Goal: Information Seeking & Learning: Learn about a topic

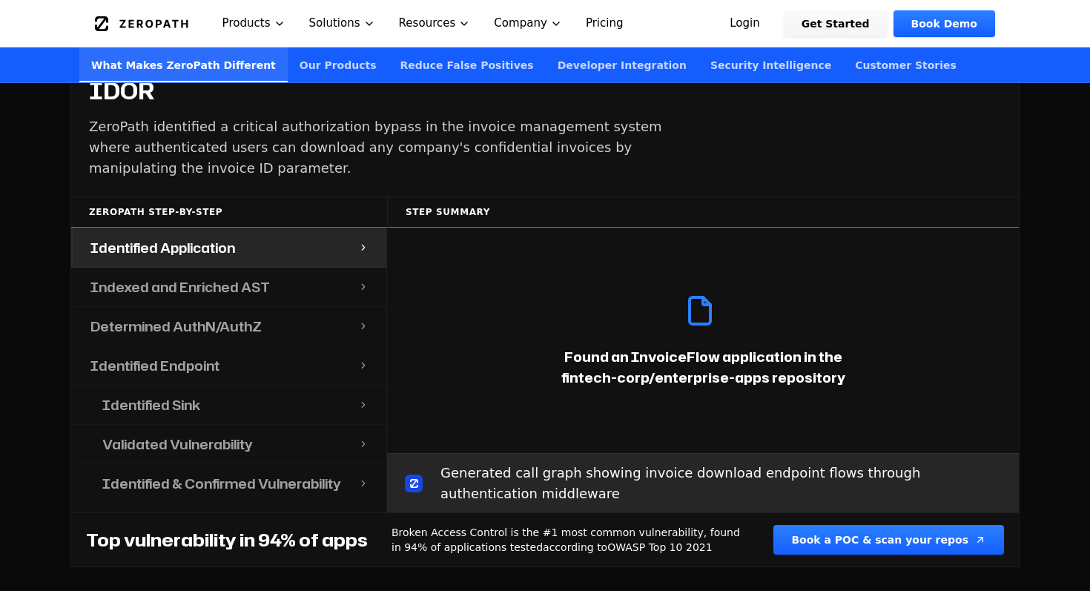
scroll to position [1599, 0]
click at [289, 272] on div "Indexed and Enriched AST" at bounding box center [215, 286] width 285 height 39
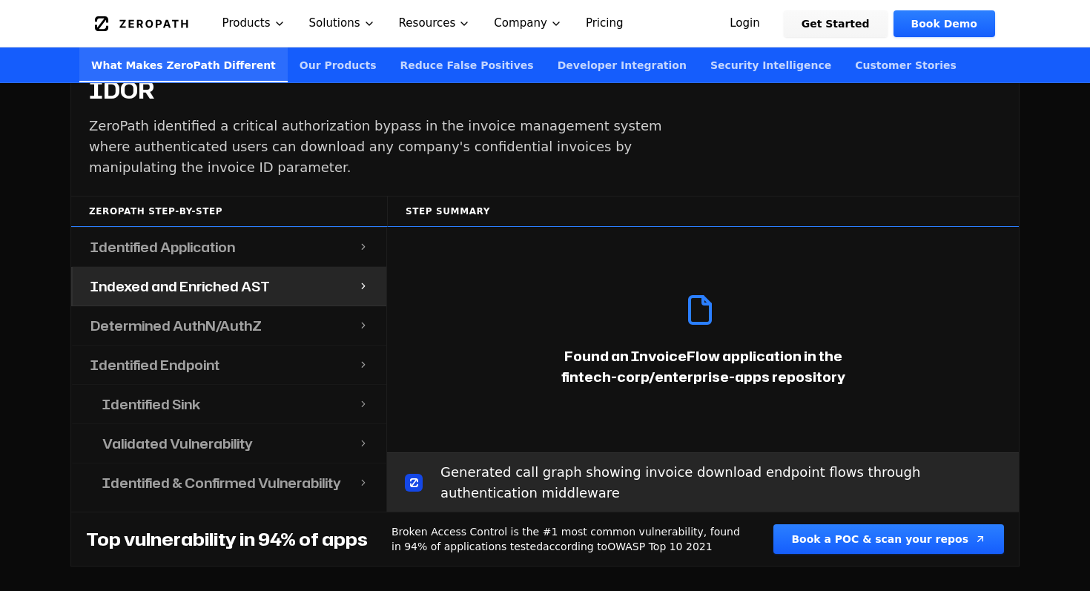
click at [304, 309] on div "Determined AuthN/AuthZ" at bounding box center [215, 325] width 285 height 39
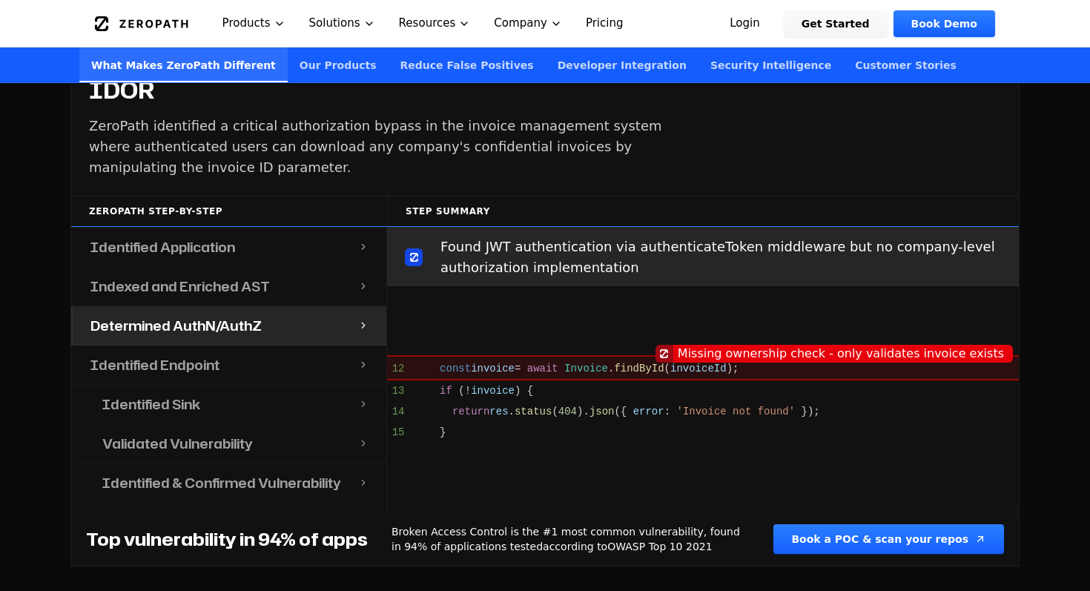
click at [290, 267] on div "Indexed and Enriched AST" at bounding box center [215, 286] width 285 height 39
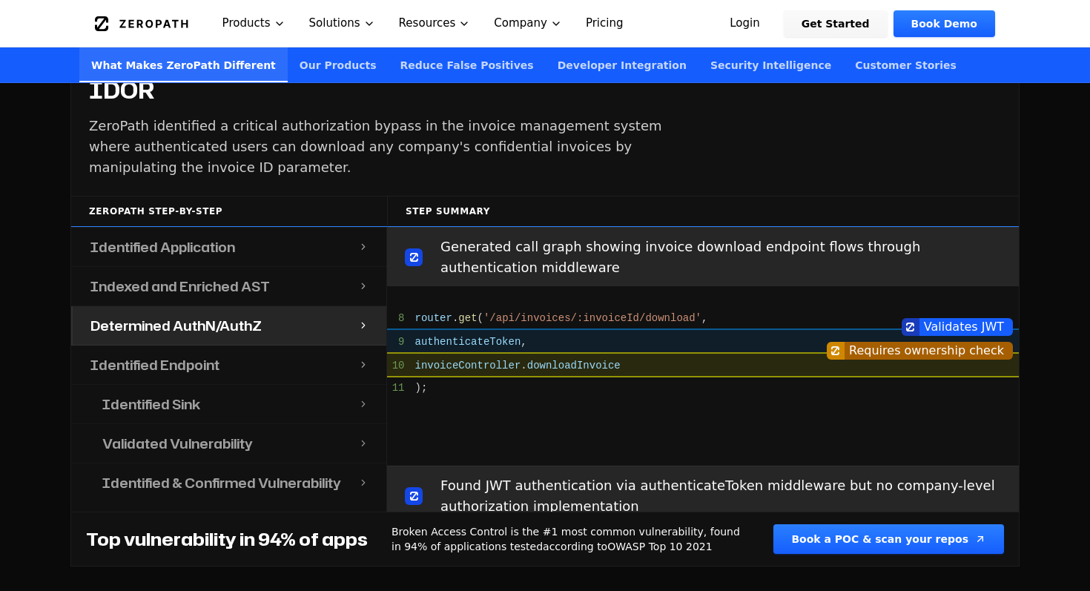
click at [287, 228] on div "Identified Application" at bounding box center [215, 247] width 285 height 39
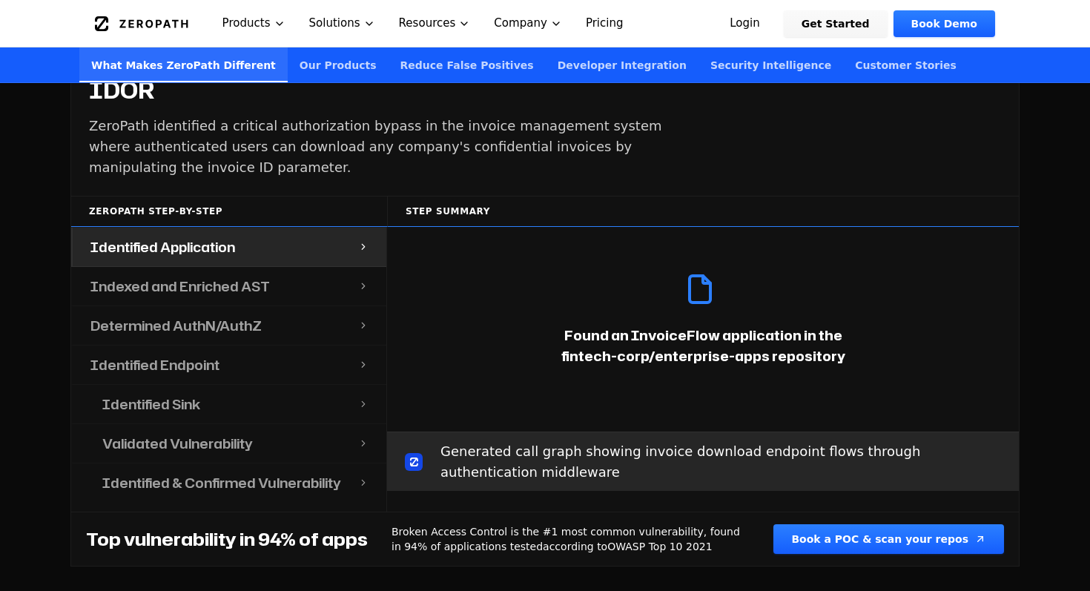
scroll to position [0, 0]
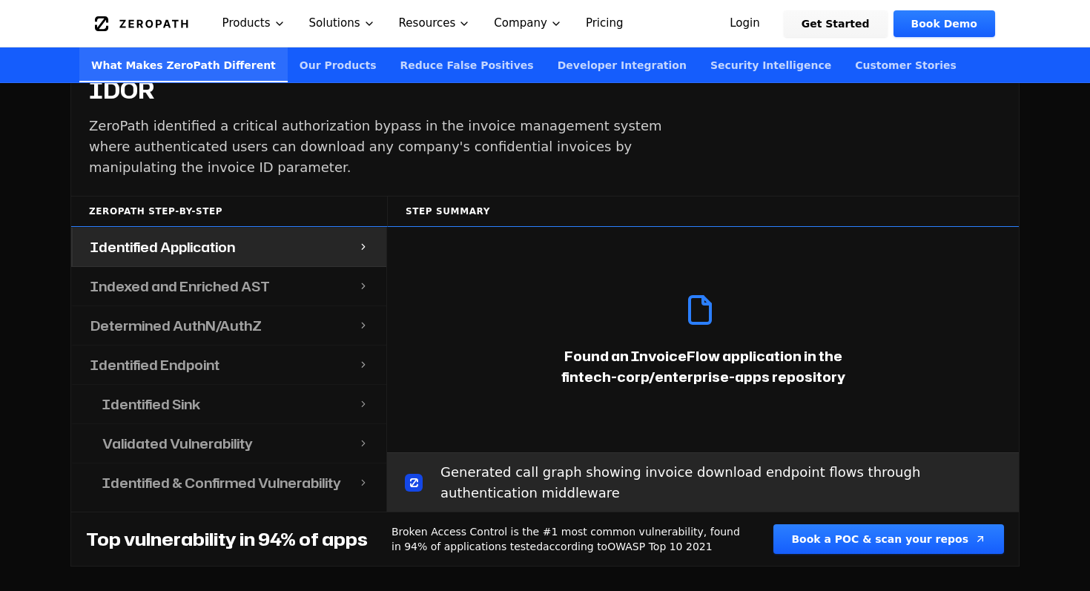
drag, startPoint x: 537, startPoint y: 322, endPoint x: 542, endPoint y: 231, distance: 90.6
click at [543, 231] on div "Found an InvoiceFlow application in the fintech-corp/enterprise-apps repository" at bounding box center [703, 339] width 632 height 225
click at [256, 276] on h4 "Indexed and Enriched AST" at bounding box center [179, 286] width 179 height 21
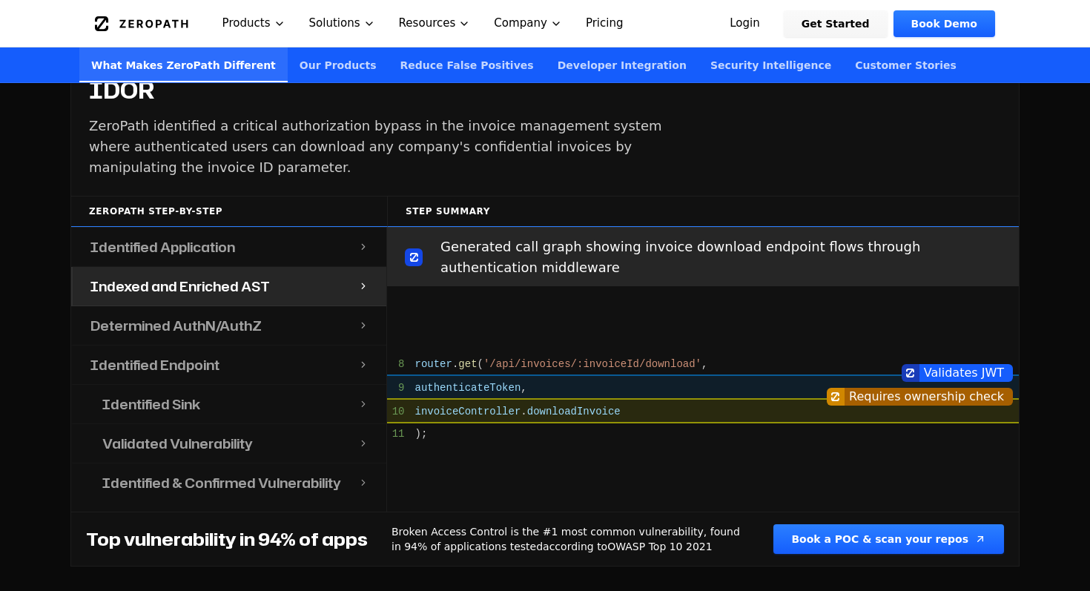
click at [257, 318] on div "Determined AuthN/AuthZ" at bounding box center [215, 325] width 285 height 39
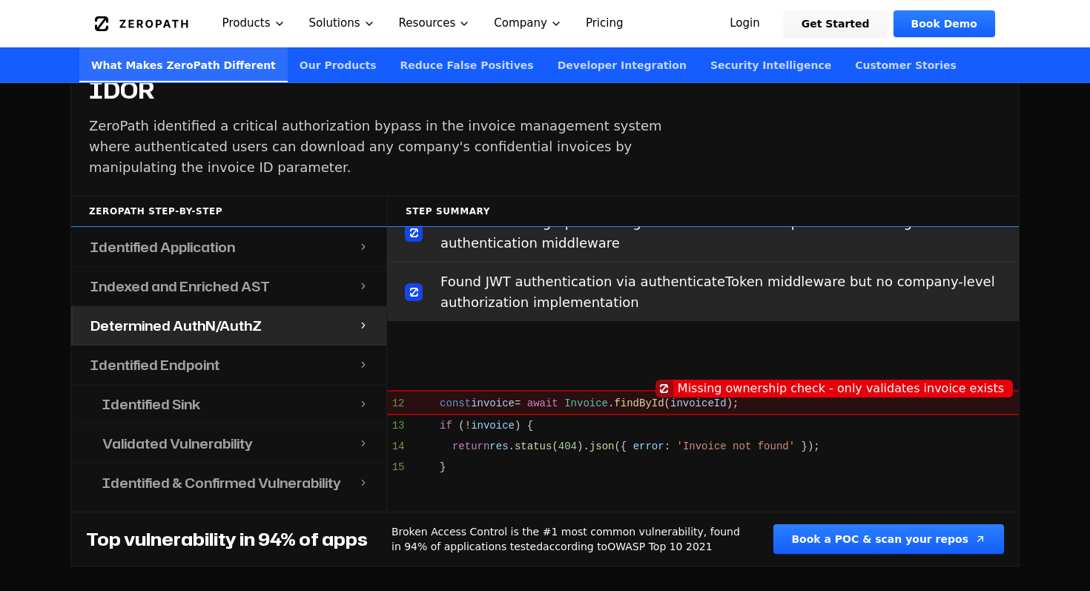
scroll to position [510, 0]
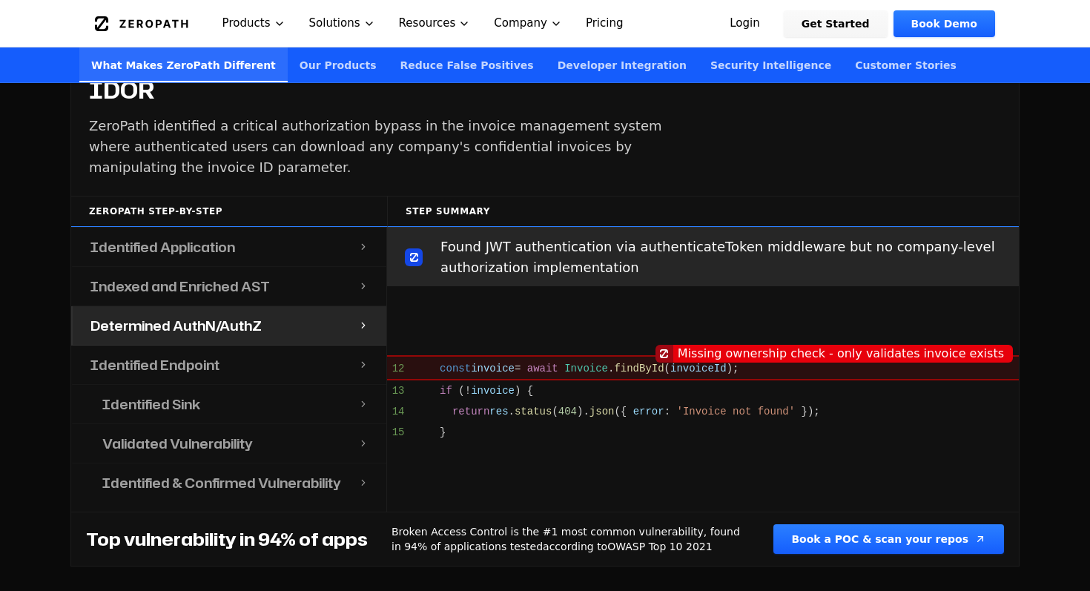
click at [262, 346] on div "Identified Endpoint" at bounding box center [215, 365] width 285 height 39
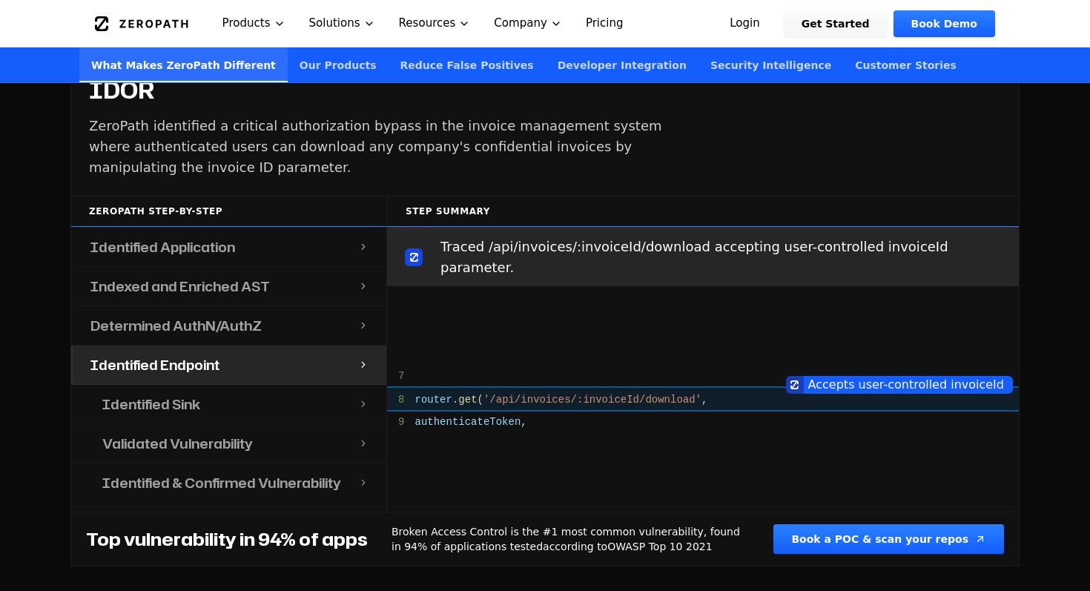
click at [265, 385] on div "Identified Sink" at bounding box center [222, 404] width 274 height 39
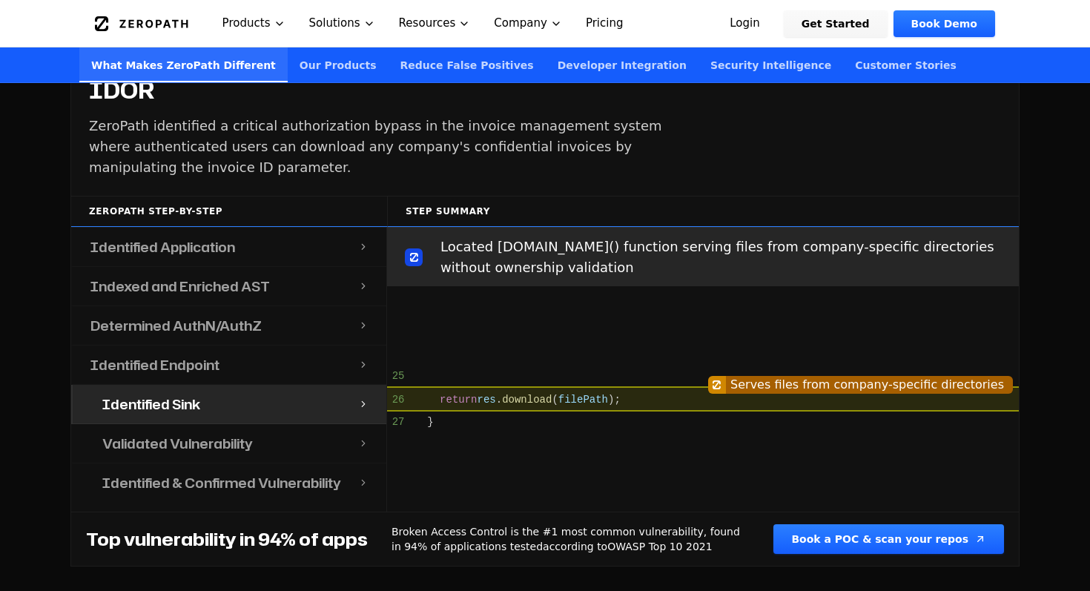
click at [272, 424] on div "Validated Vulnerability" at bounding box center [222, 443] width 274 height 39
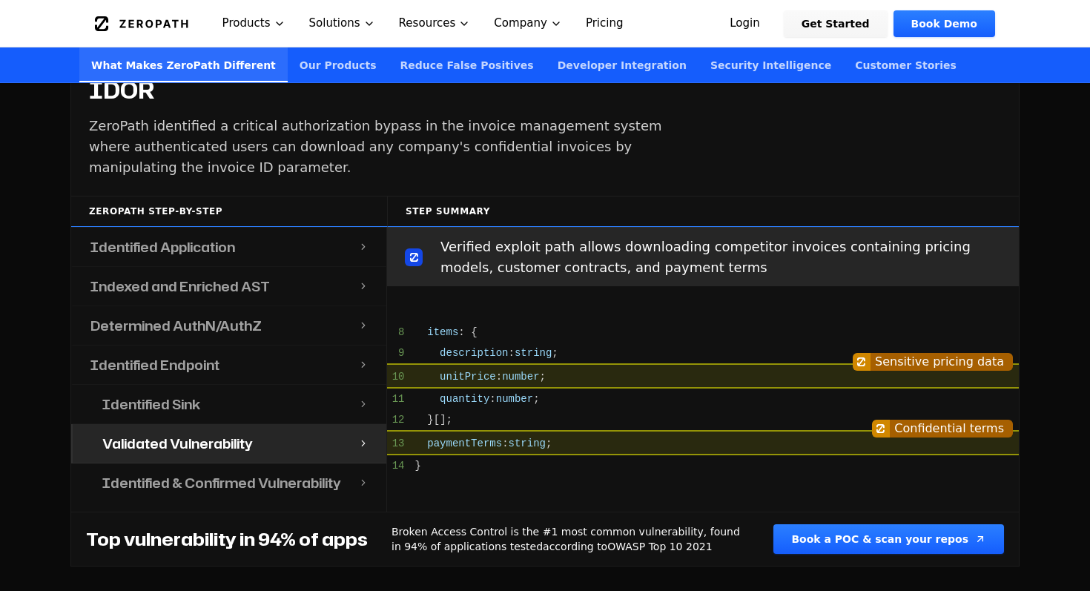
click at [283, 472] on h4 "Identified & Confirmed Vulnerability" at bounding box center [221, 482] width 239 height 21
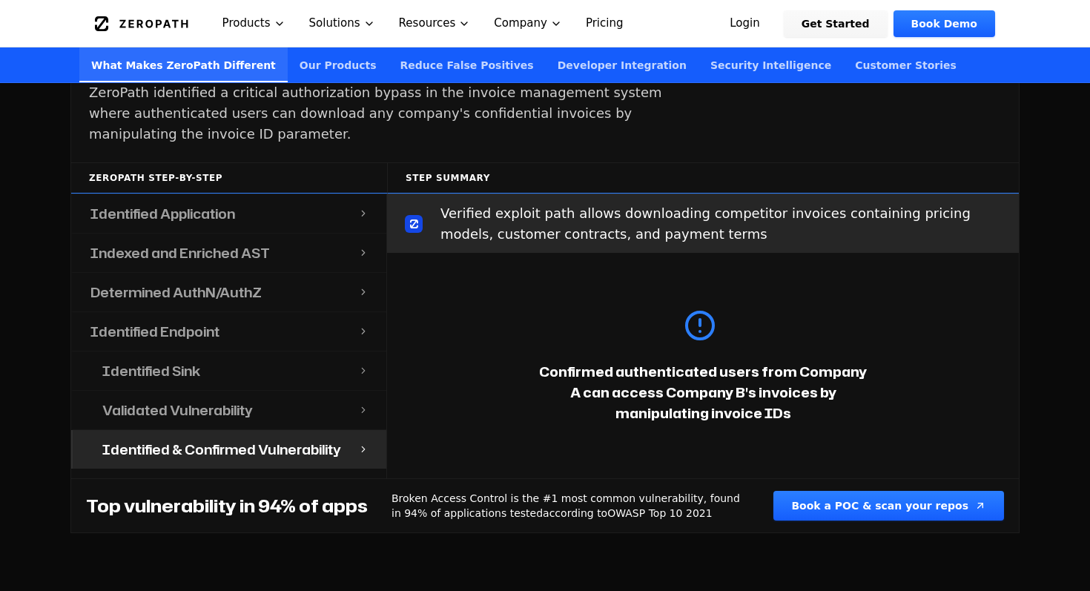
scroll to position [1410, 0]
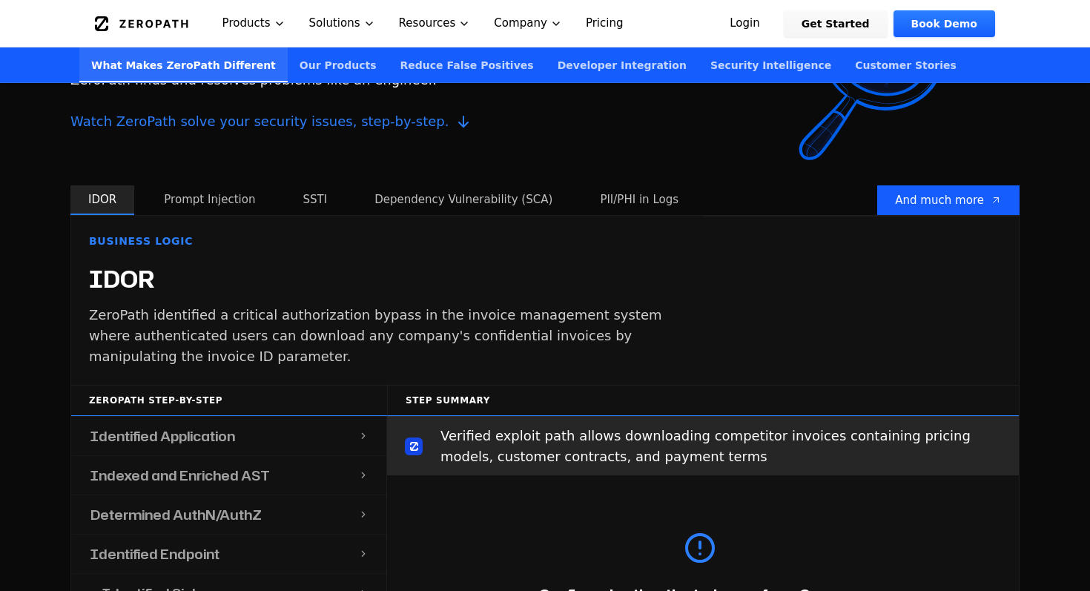
click at [214, 188] on button "Prompt Injection" at bounding box center [209, 200] width 127 height 30
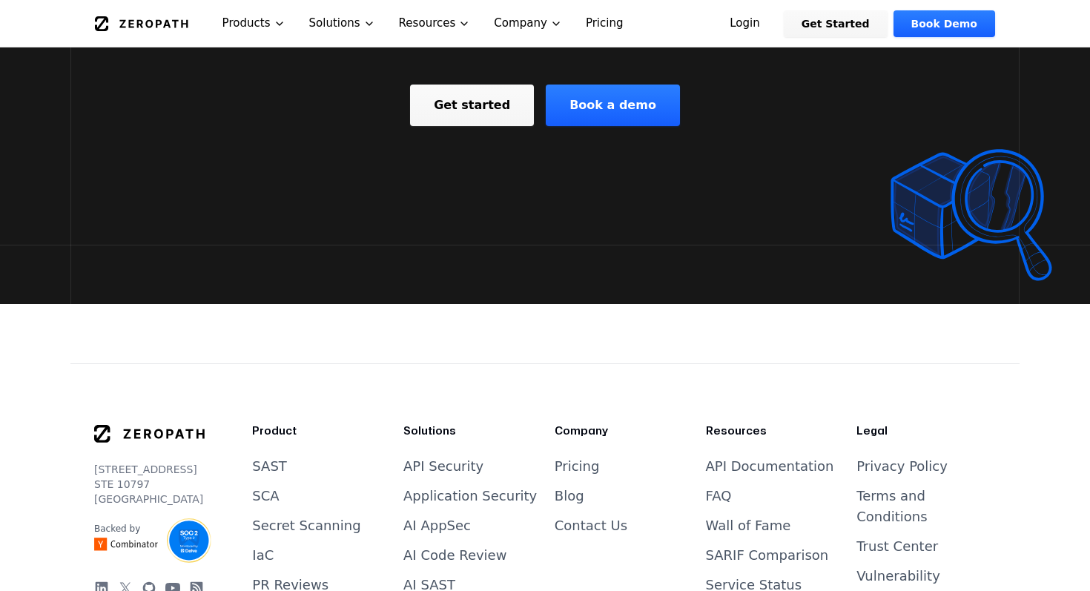
scroll to position [6102, 0]
